Goal: Task Accomplishment & Management: Complete application form

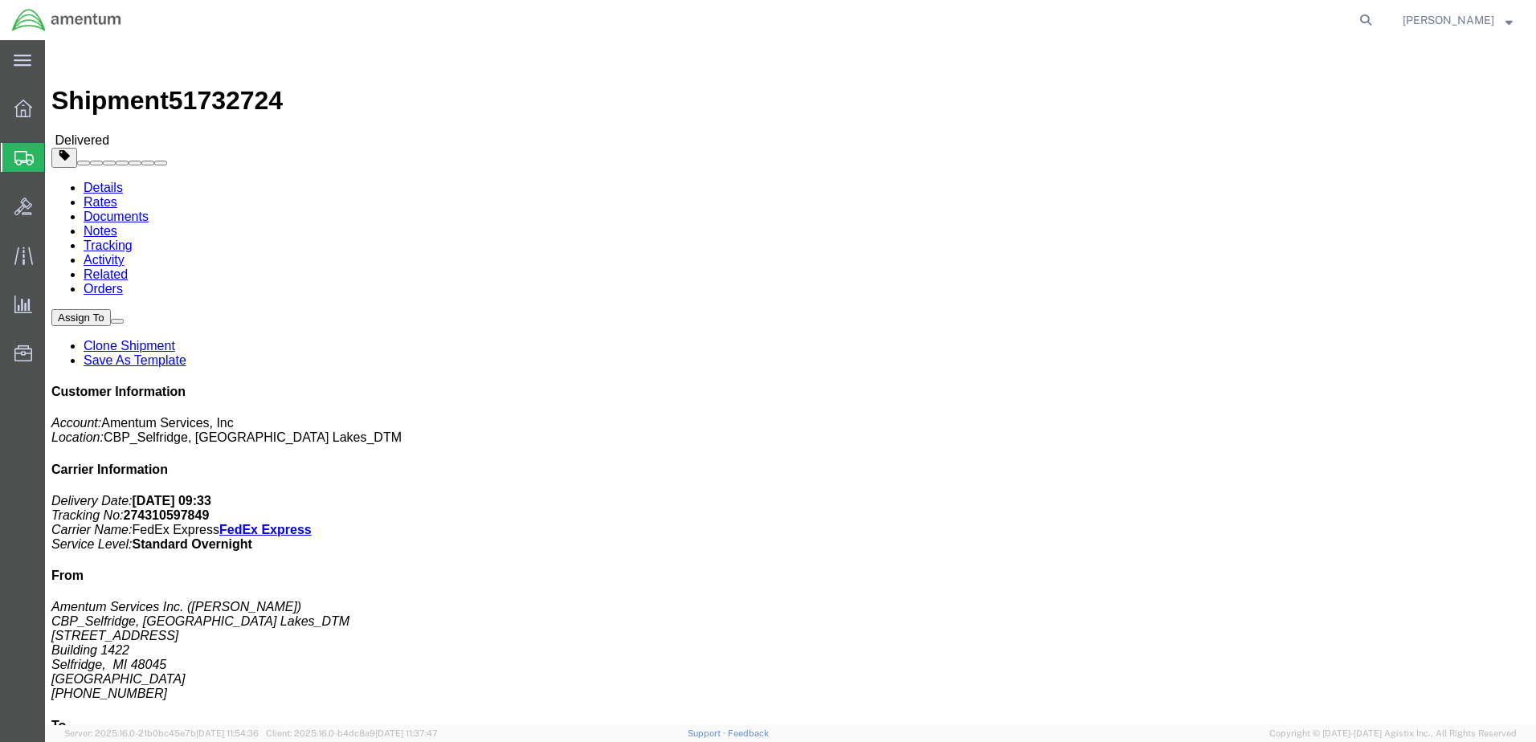
click at [0, 0] on span "Create Shipment" at bounding box center [0, 0] width 0 height 0
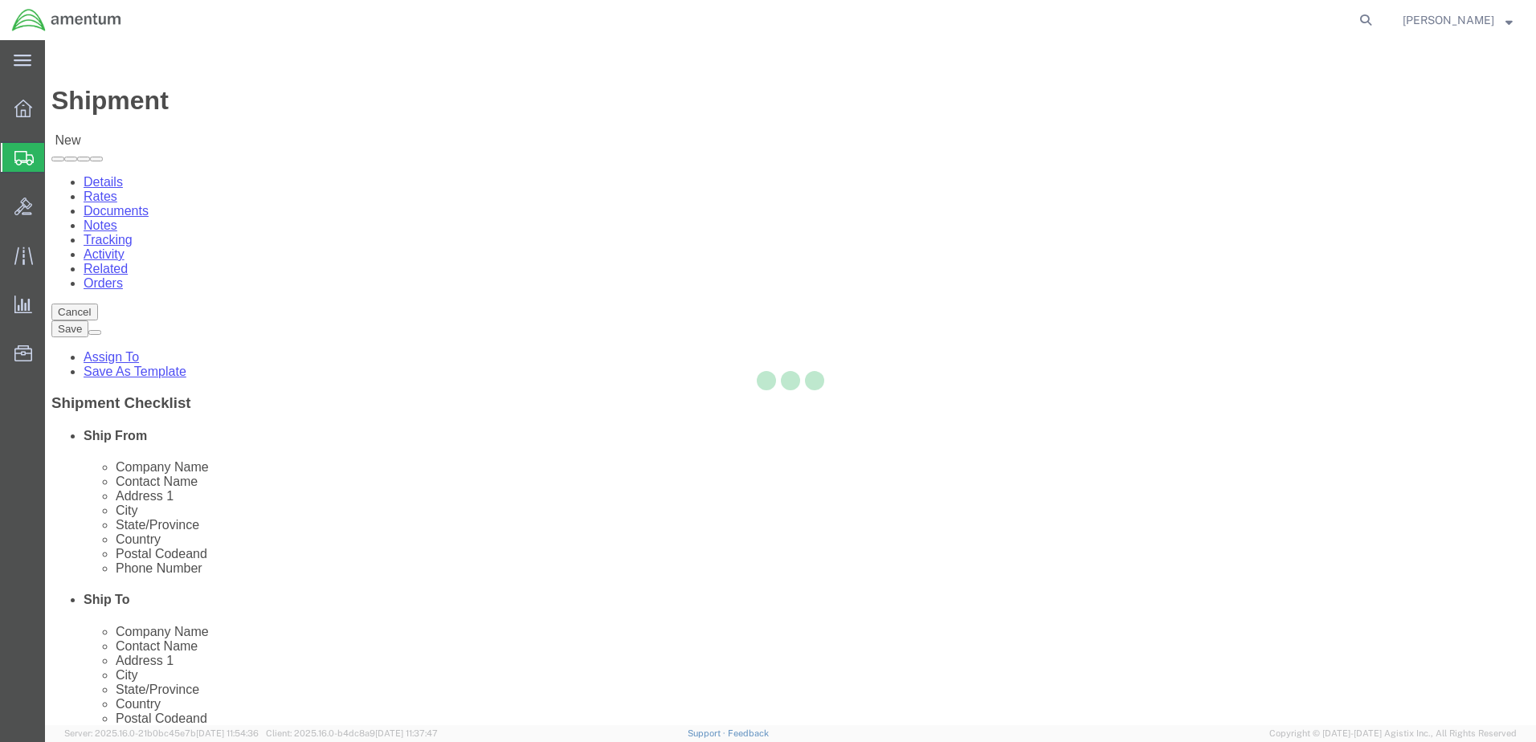
select select
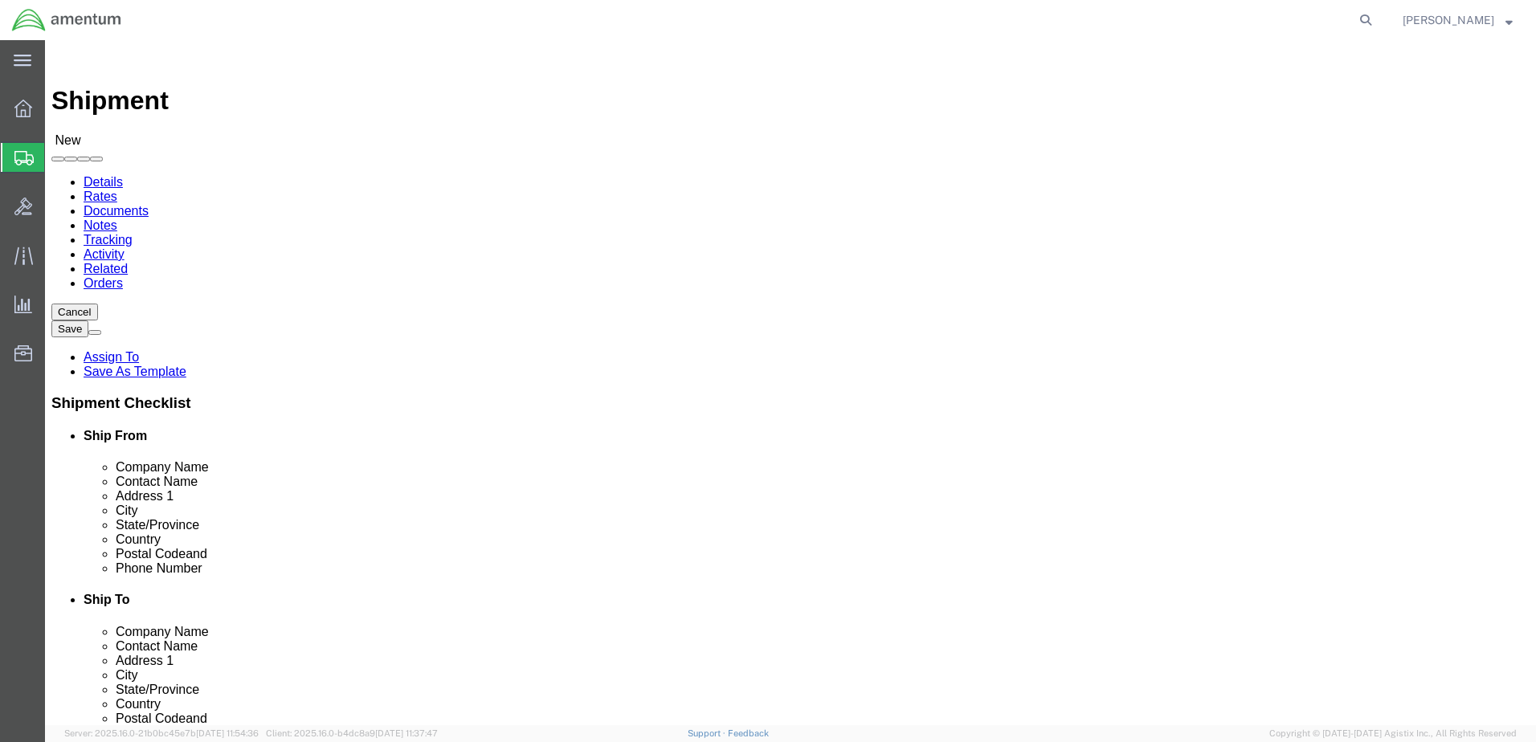
type input "great"
select select "49921"
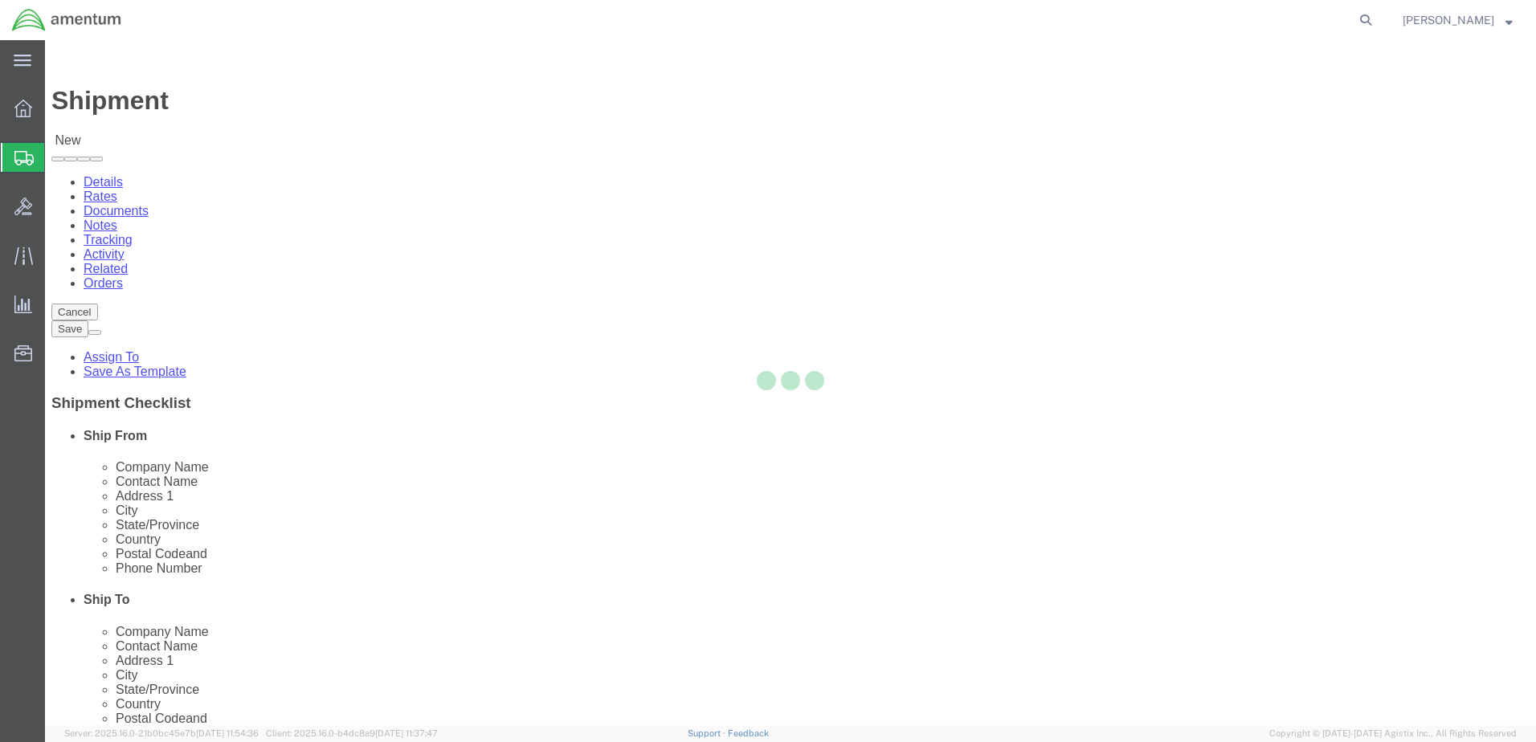
select select "MI"
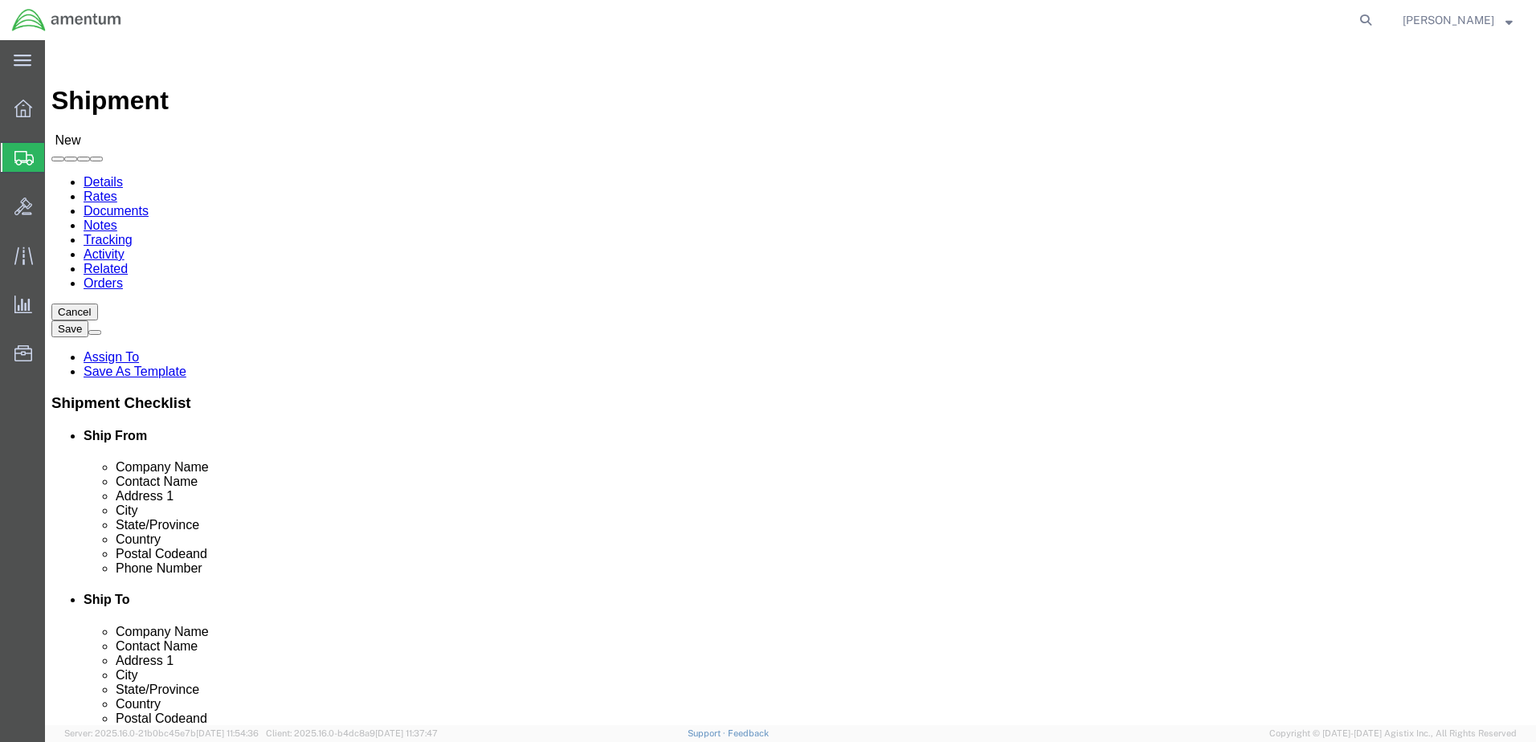
type input "wsa"
select select "49914"
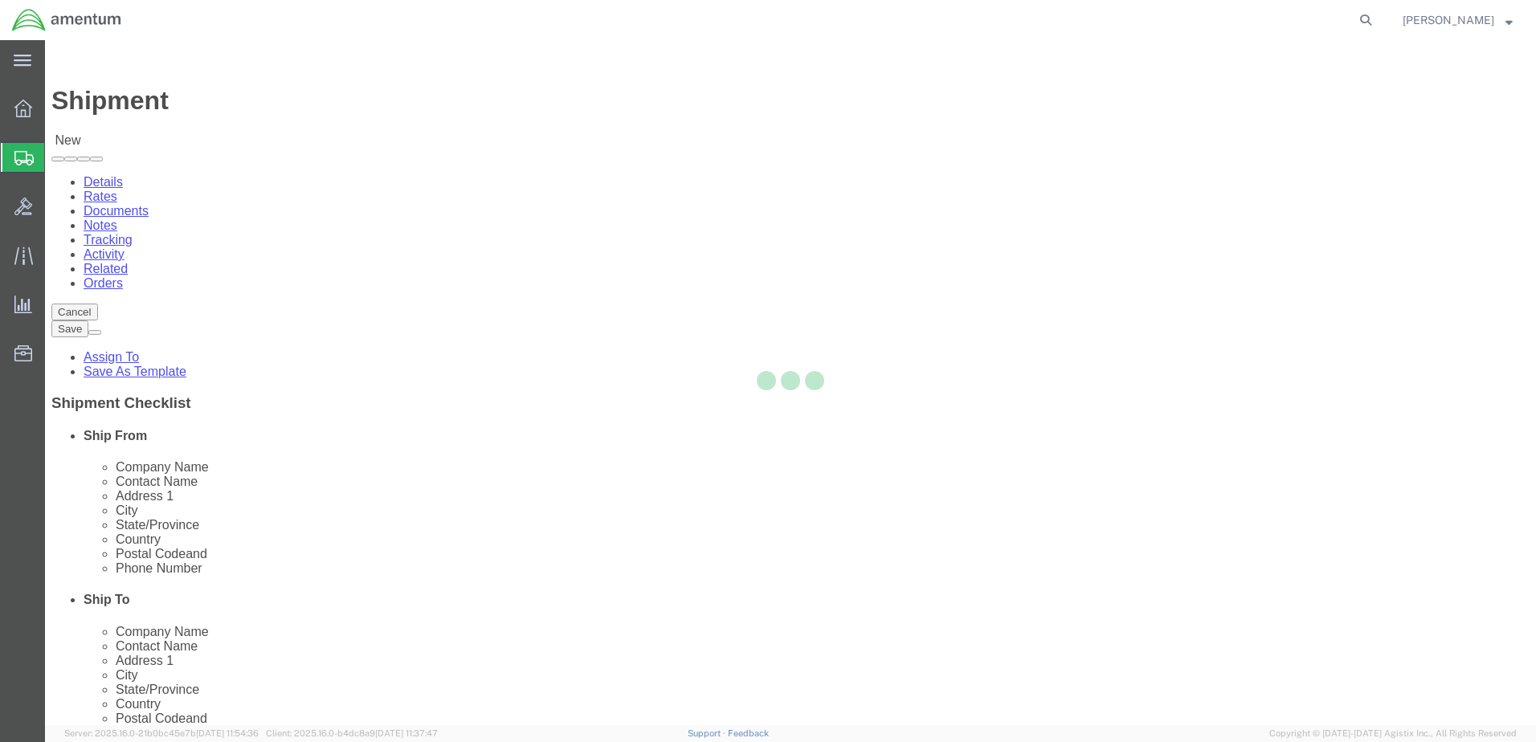
select select "[GEOGRAPHIC_DATA]"
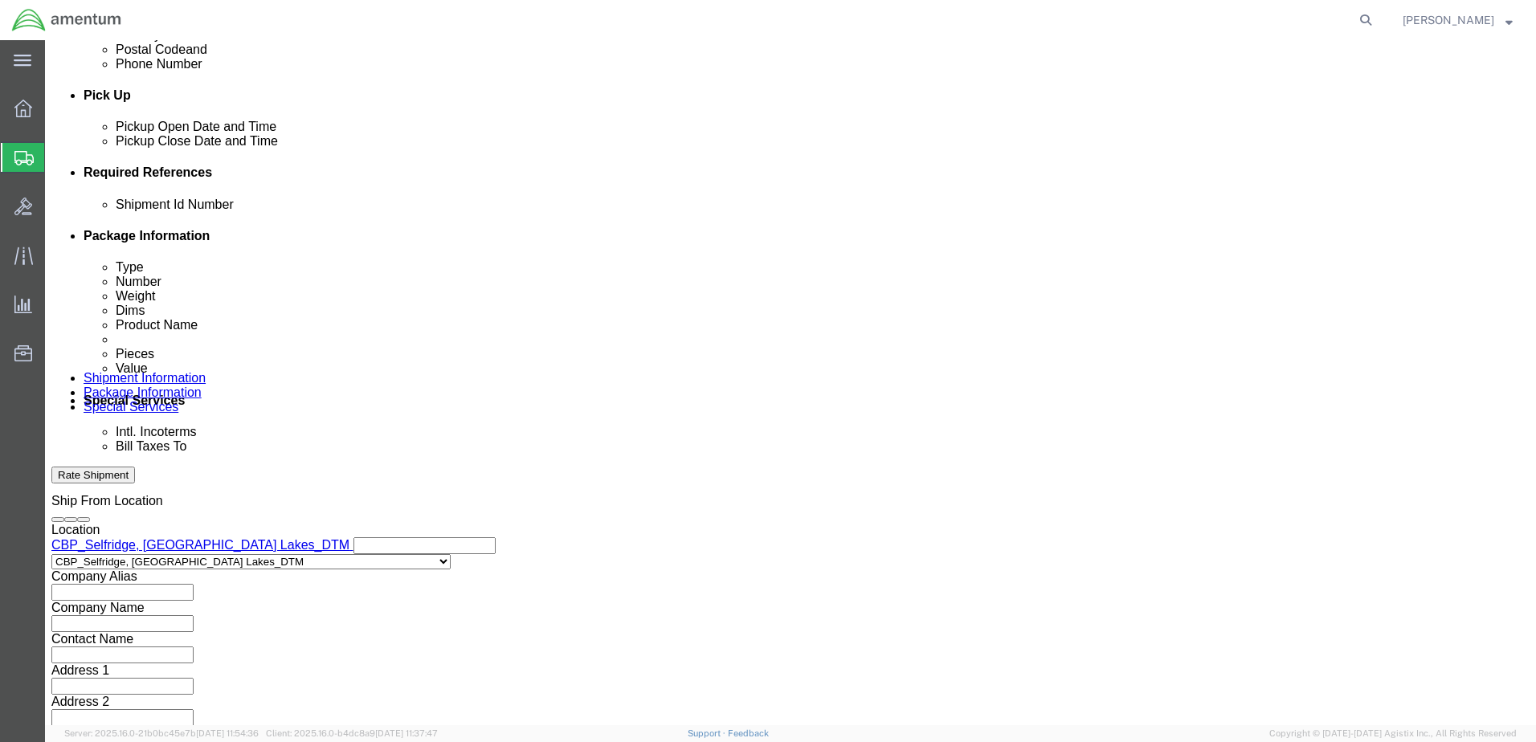
scroll to position [694, 0]
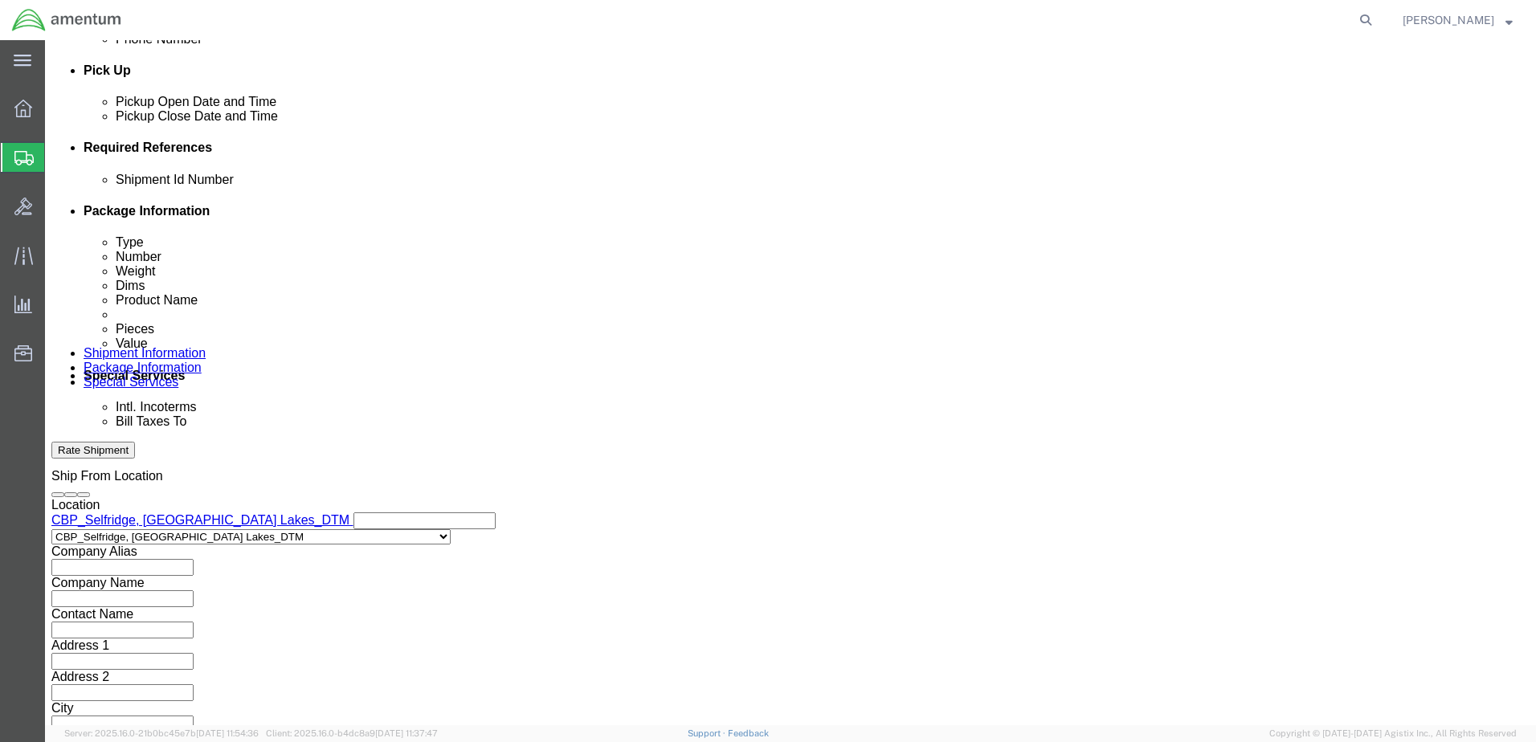
click button "Add reference"
click input "text"
type input "Usage# 324498"
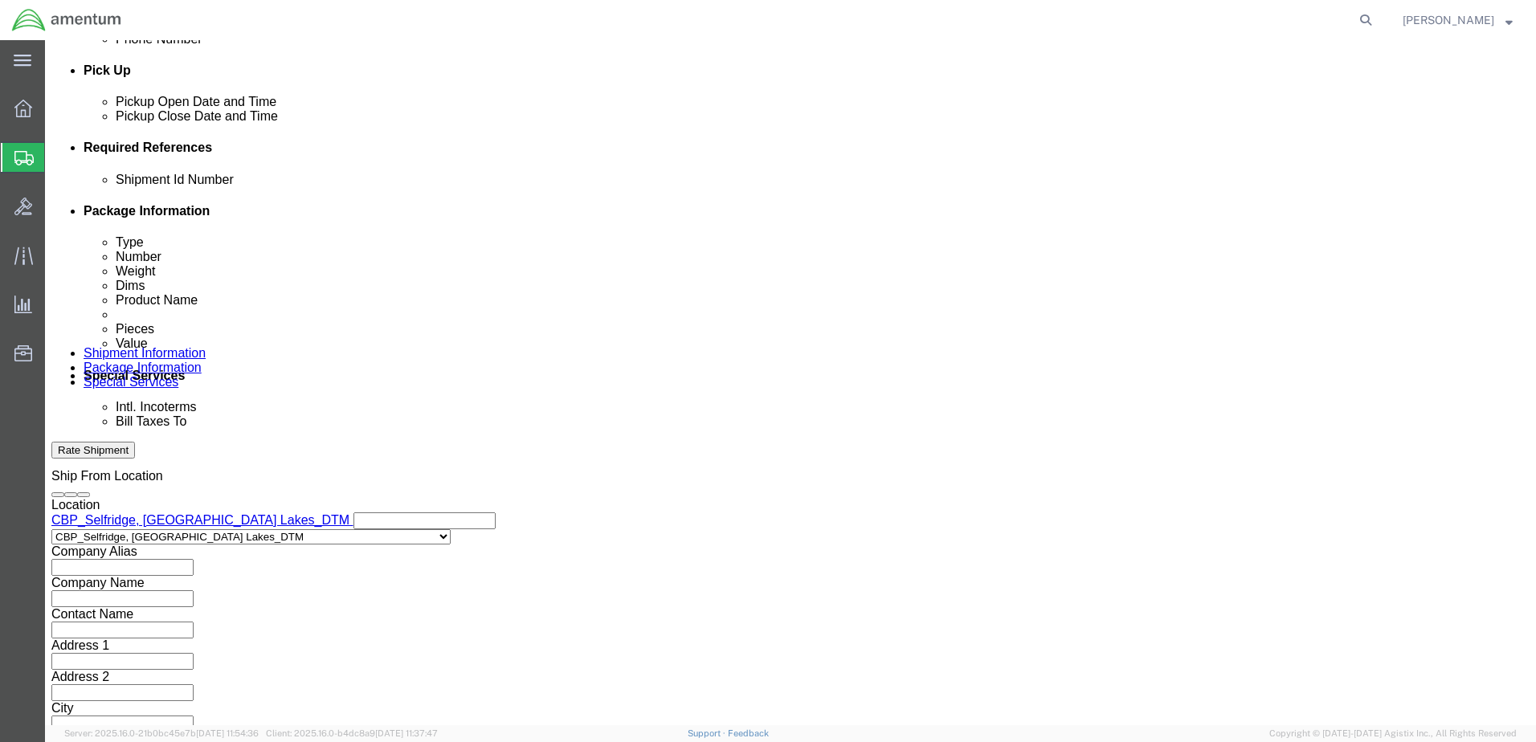
click select "Select Account Type Activity ID Airline Appointment Number ASN Batch Request # …"
select select "DEPT"
click select "Select Account Type Activity ID Airline Appointment Number ASN Batch Request # …"
click input "text"
type input "CBP"
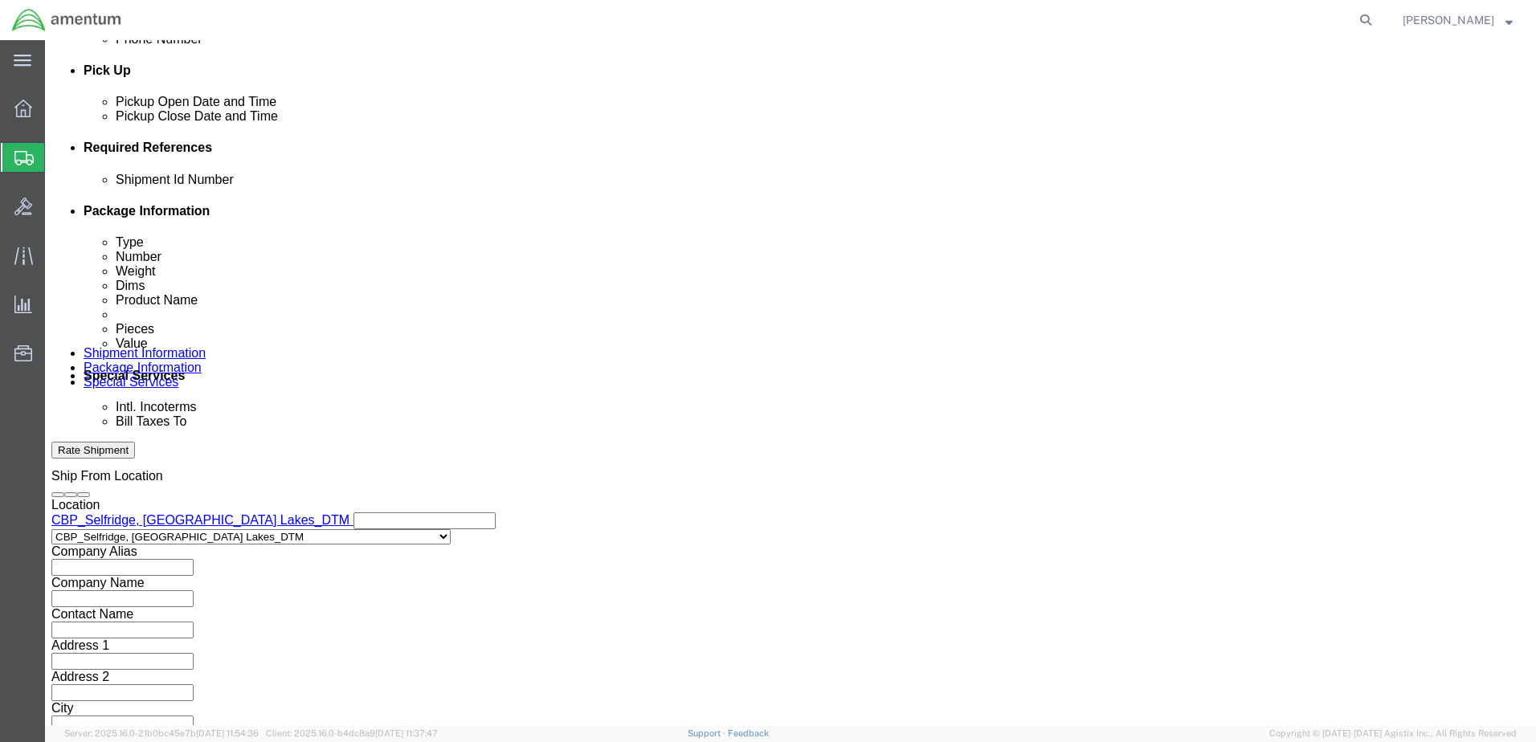
click select "Select Account Type Activity ID Airline Appointment Number ASN Batch Request # …"
select select "CUSTREF"
click select "Select Account Type Activity ID Airline Appointment Number ASN Batch Request # …"
click input "text"
type input "Usage#324498"
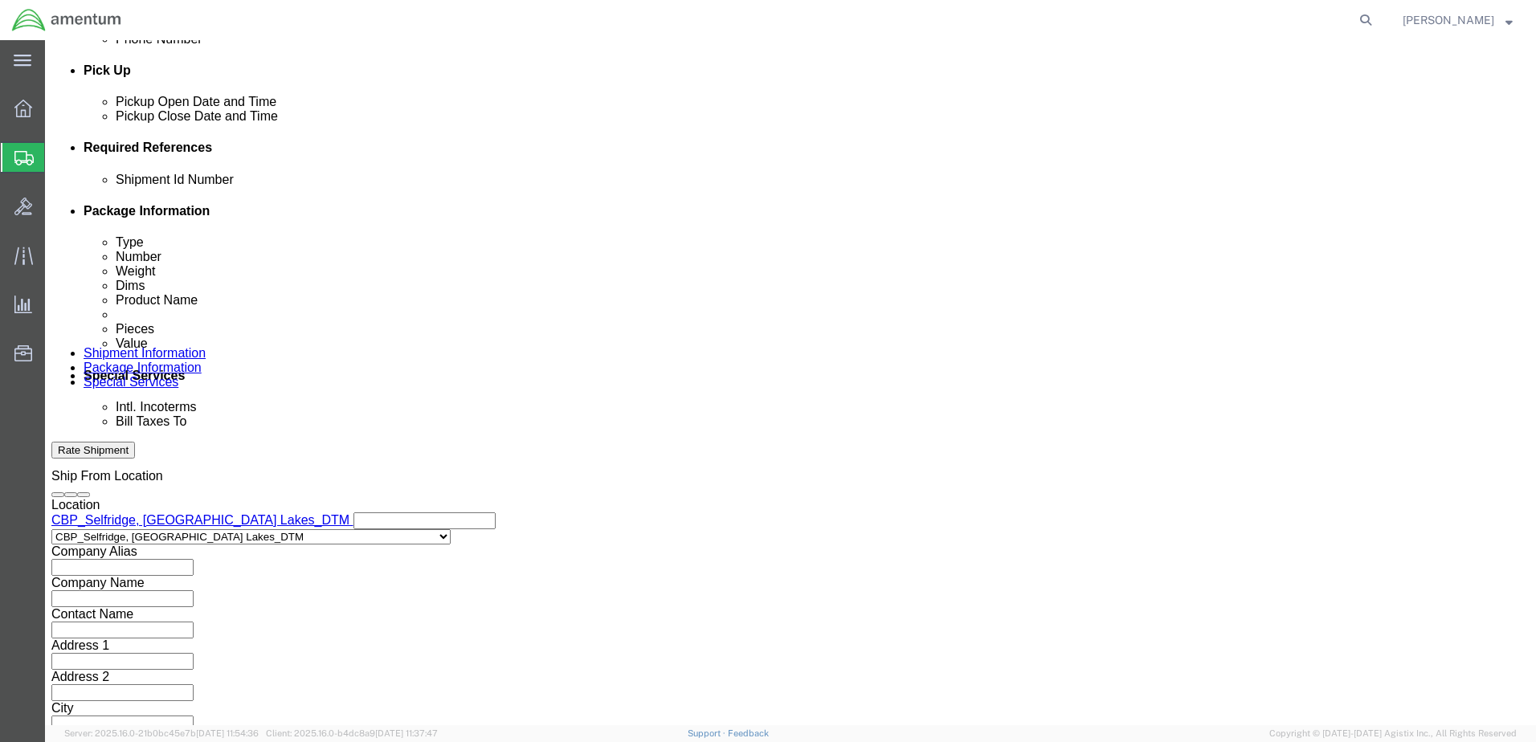
click select "Select Account Type Activity ID Airline Appointment Number ASN Batch Request # …"
select select "PROJNUM"
click select "Select Account Type Activity ID Airline Appointment Number ASN Batch Request # …"
click input "text"
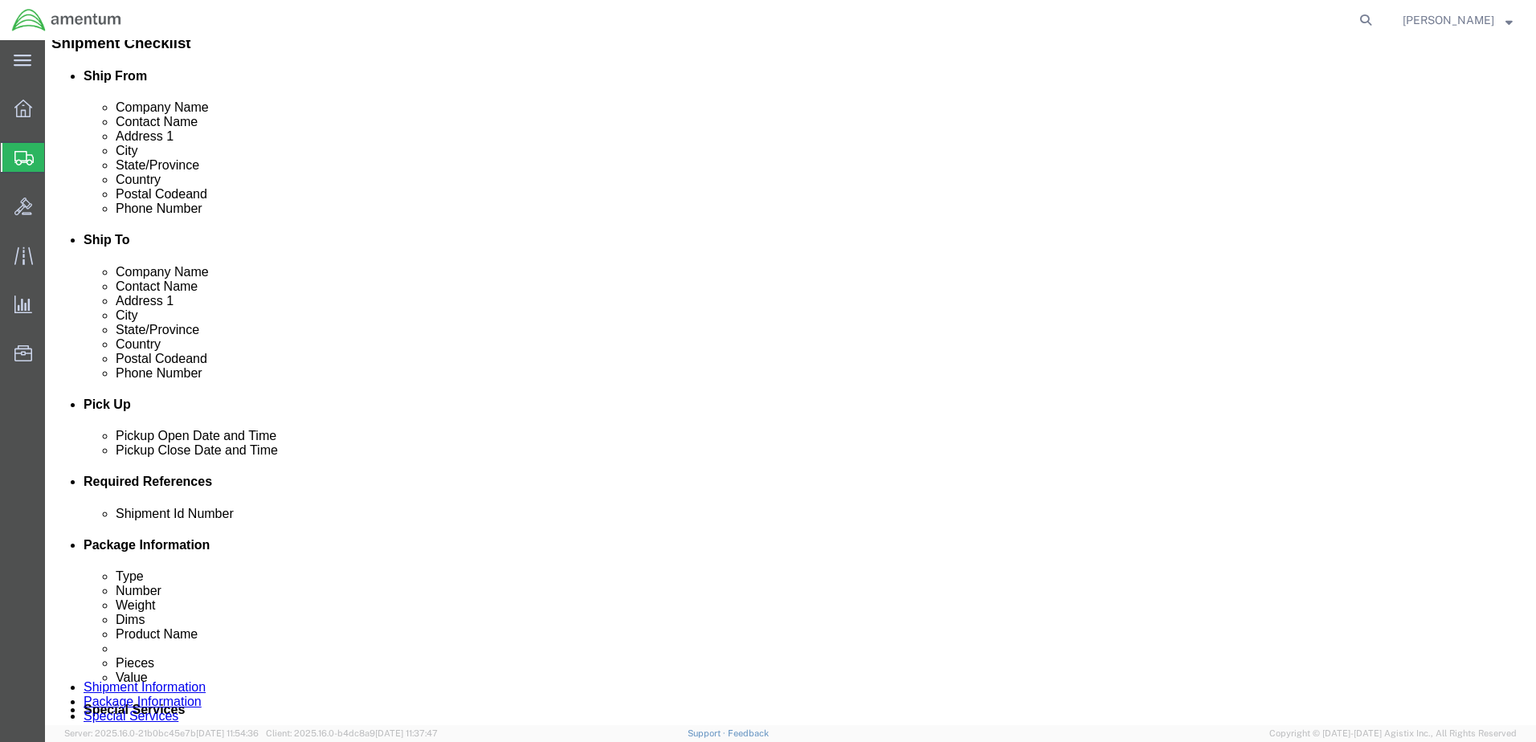
scroll to position [212, 0]
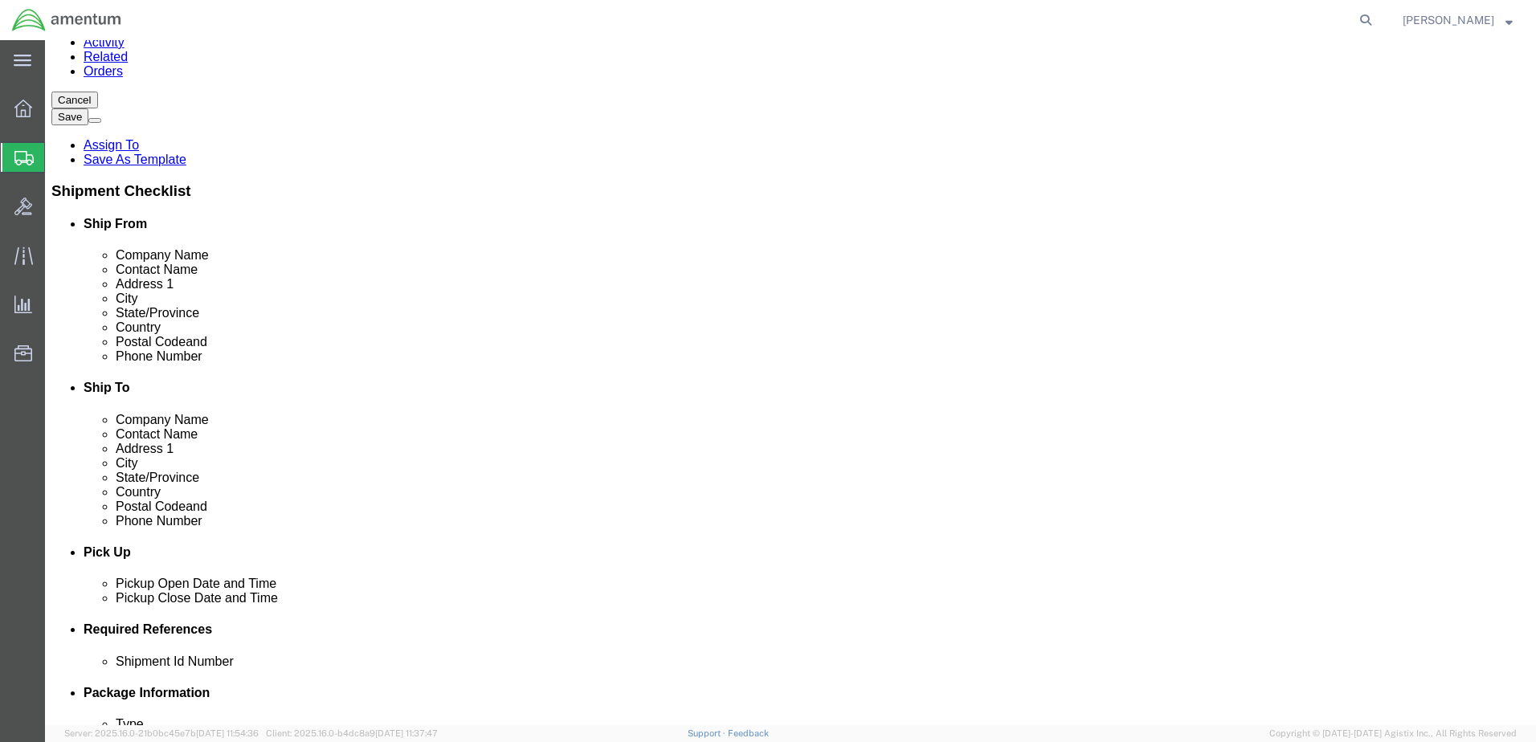
type input "6118.03.03.2219.000.DTM.0000"
click icon
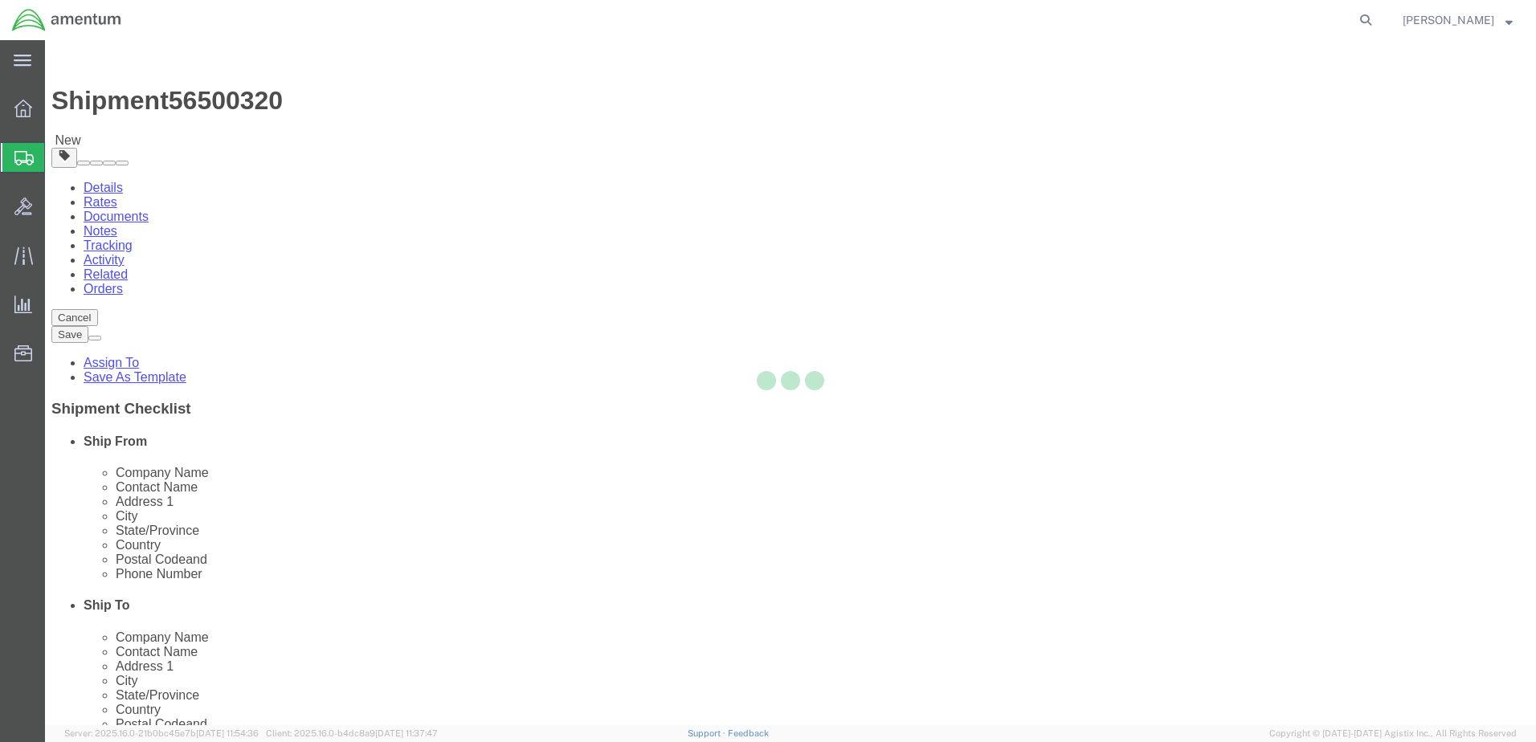
select select "CBOX"
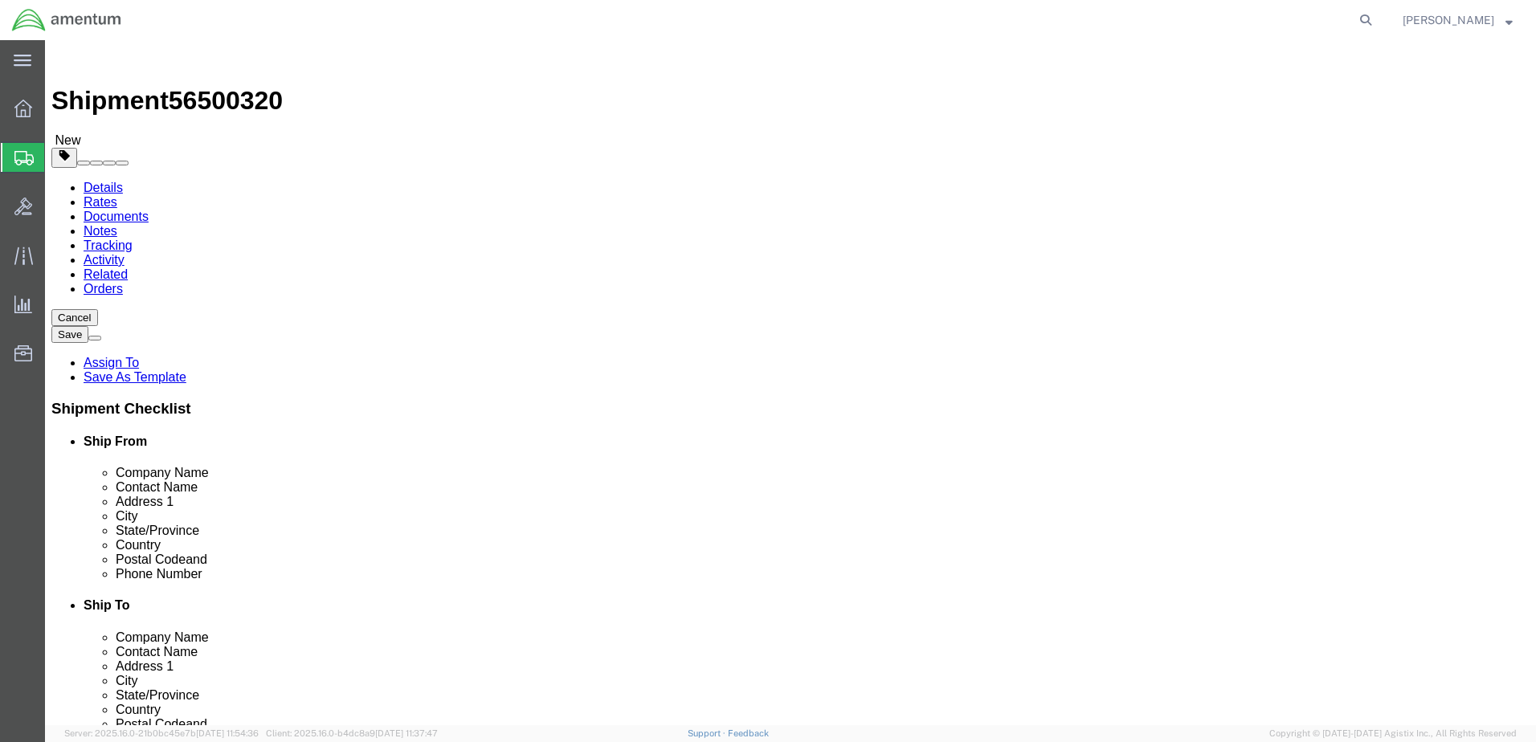
click input "text"
type input "20"
type input "12"
type input "9"
type input "4"
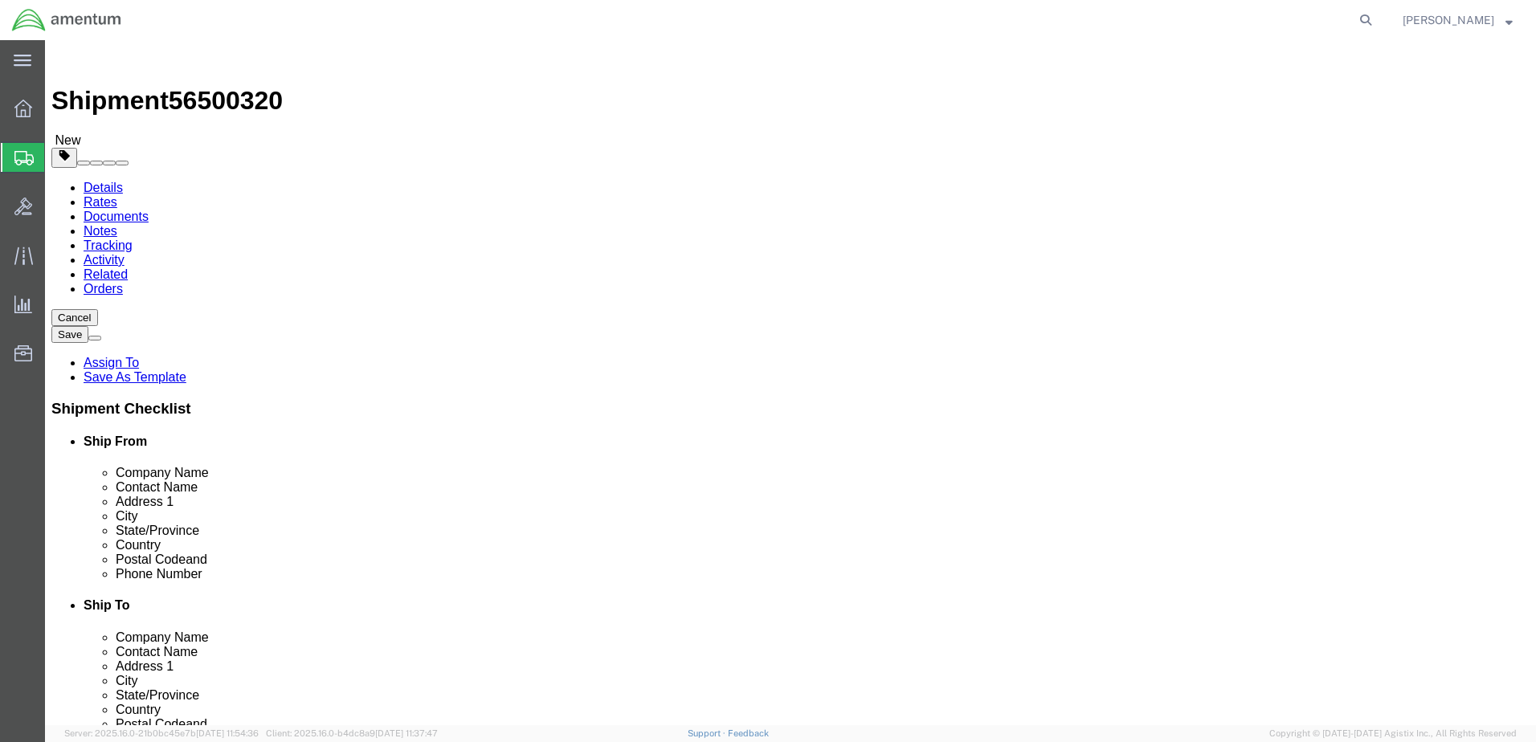
click div "Shipment 56500320 New Details Rates Documents Notes Tracking Activity Related O…"
click link "Add Content"
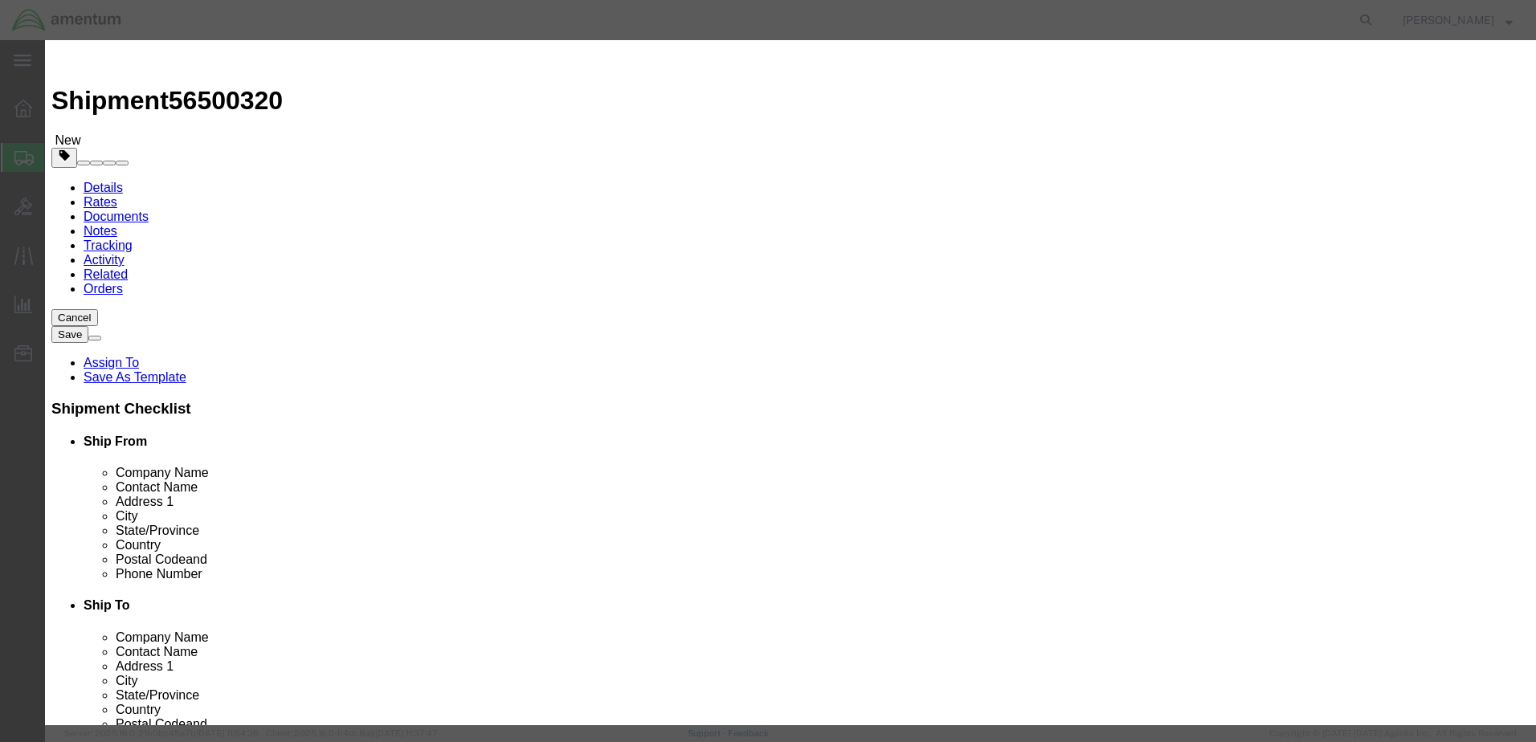
click input "text"
type input "NRFI APX BOX SN-007"
click input "0"
type input "1"
click input "text"
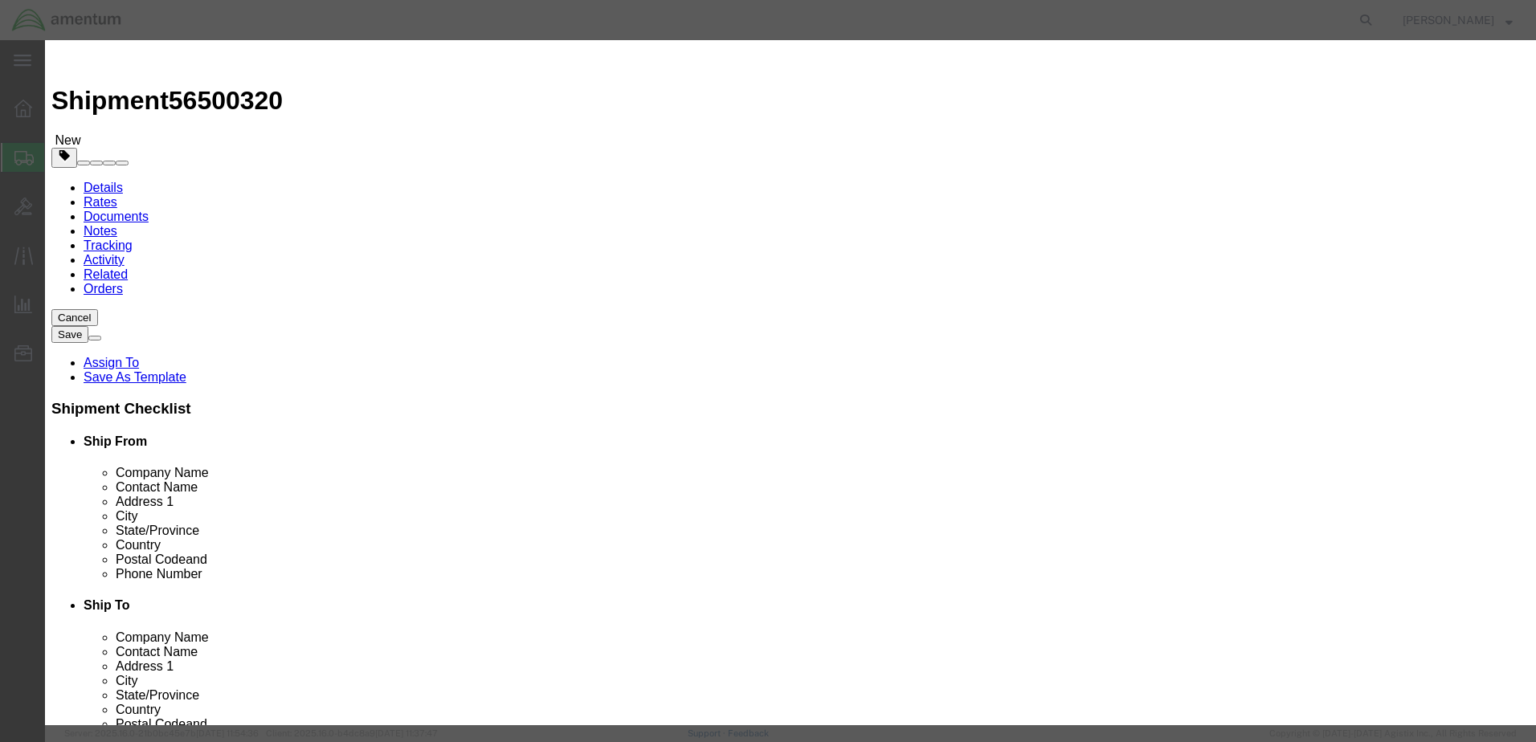
type input "1500"
click button "Save & Close"
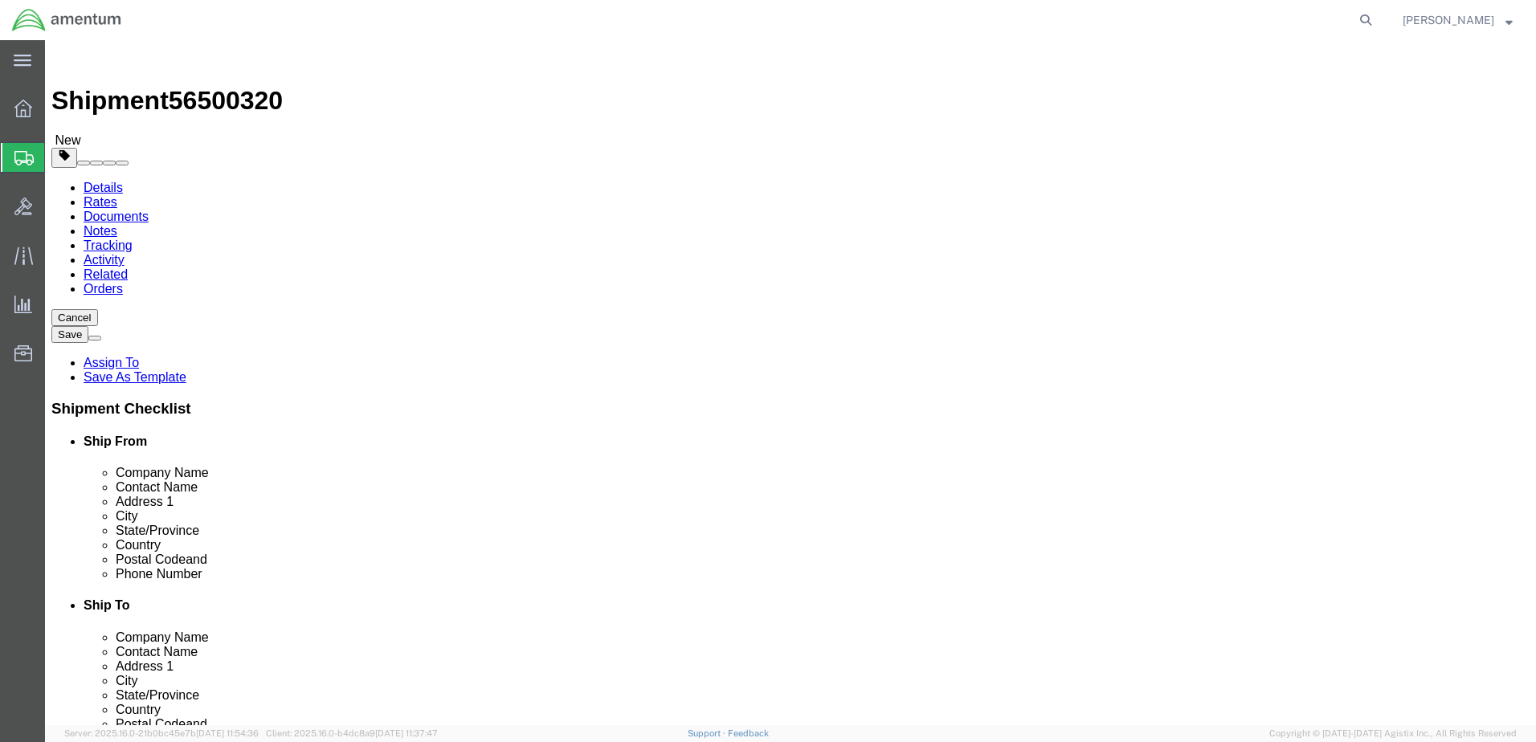
click button "Rate Shipment"
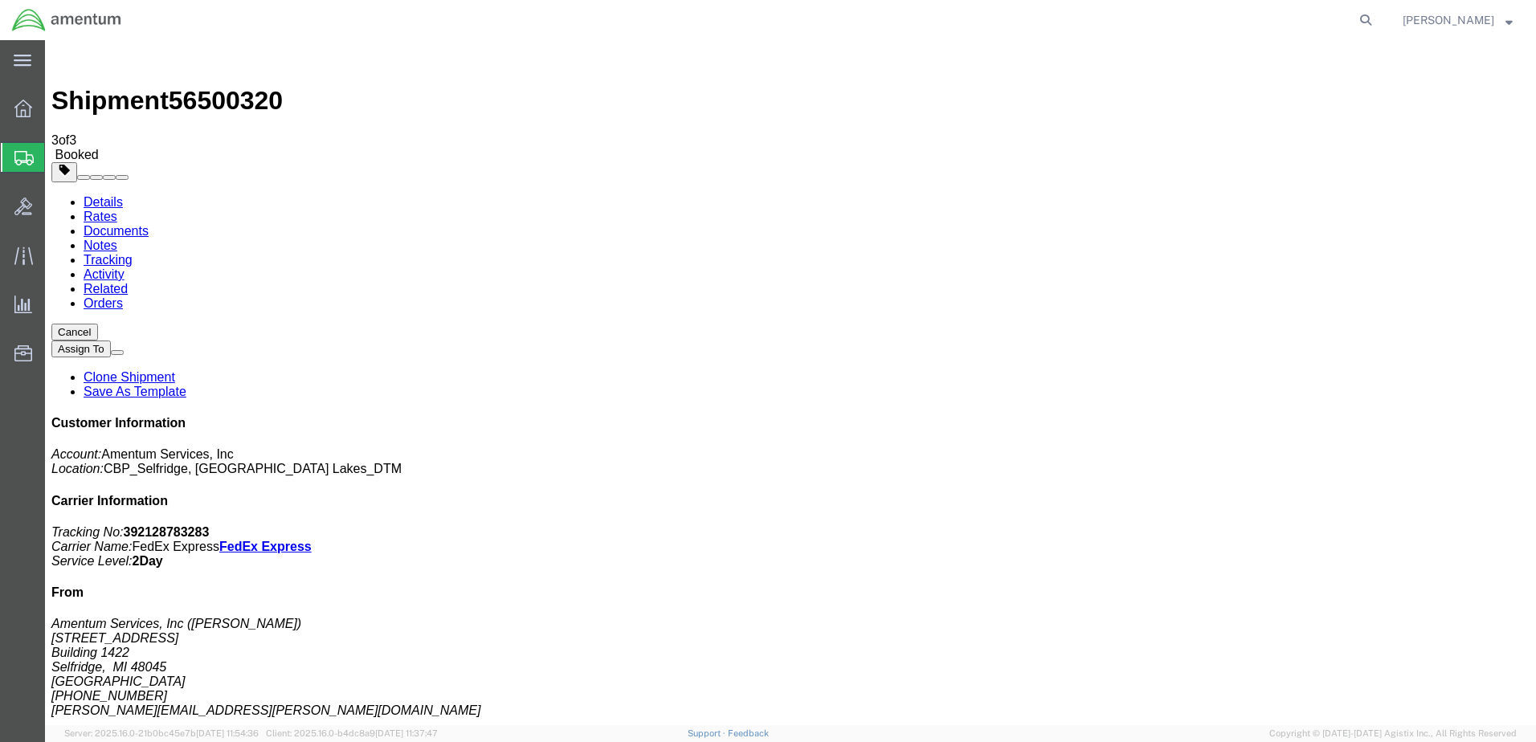
click at [0, 0] on span "Create Shipment" at bounding box center [0, 0] width 0 height 0
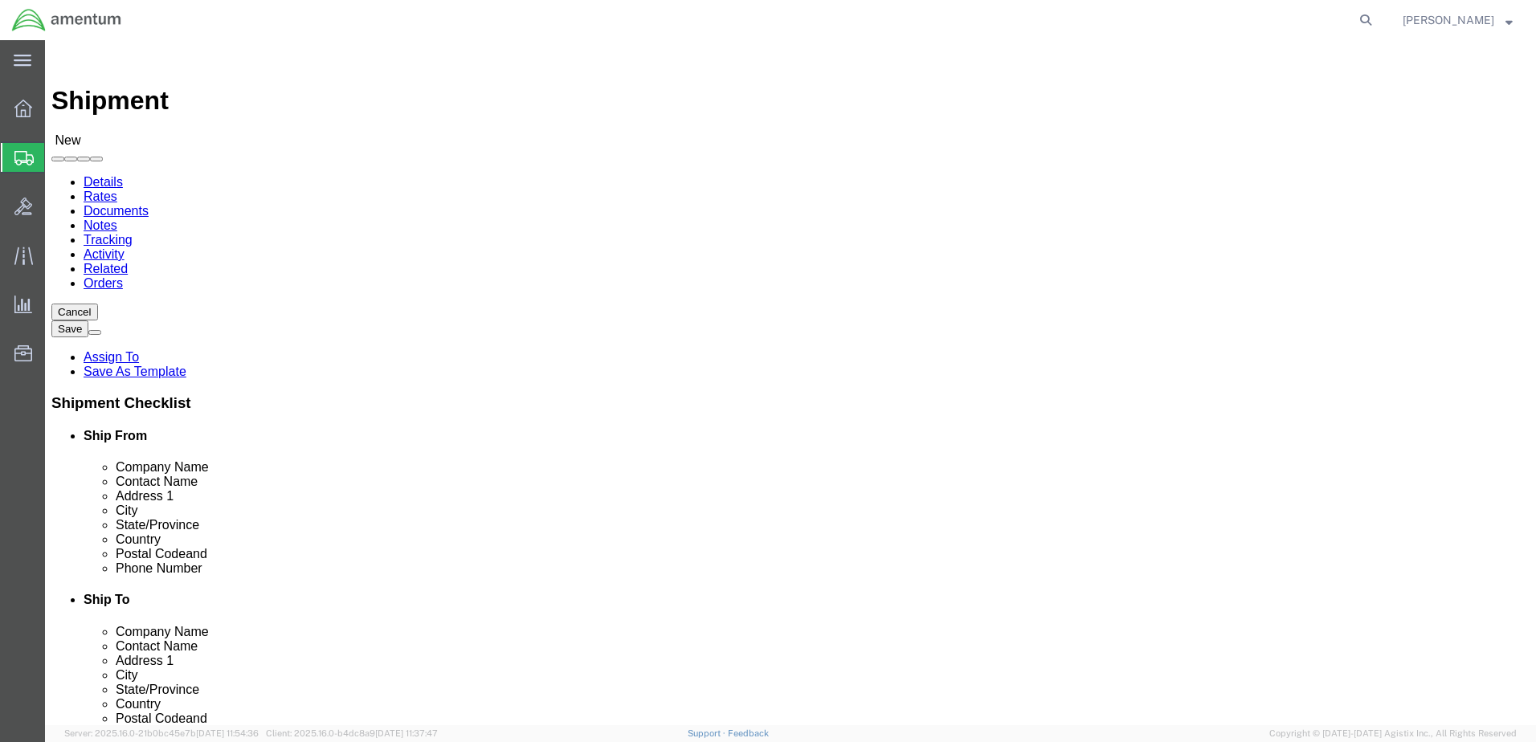
type input "great"
select select "49921"
select select "MI"
